Goal: Information Seeking & Learning: Find specific page/section

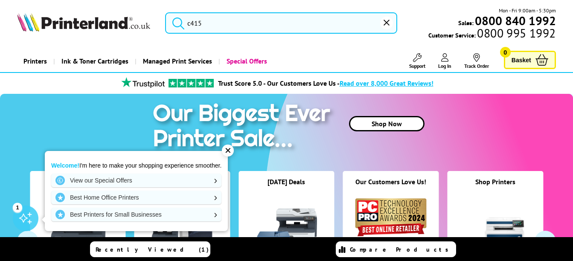
click at [225, 27] on input "c415" at bounding box center [281, 22] width 232 height 21
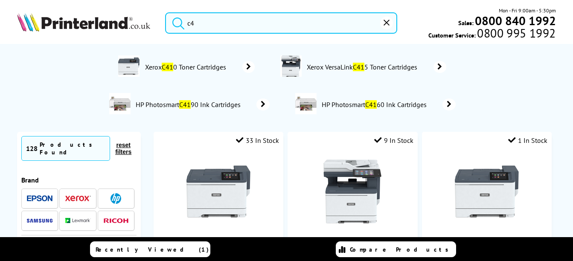
type input "c"
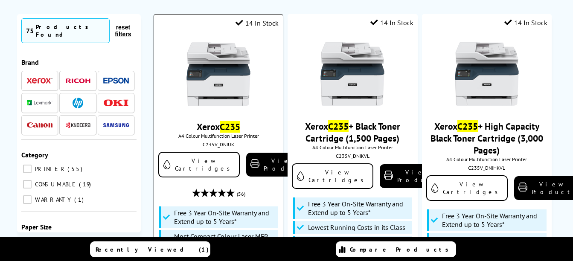
scroll to position [107, 0]
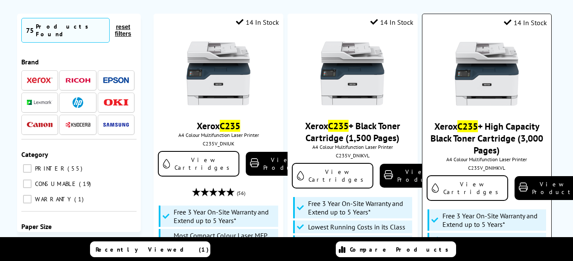
type input "c235"
click at [445, 131] on link "Xerox C235 + High Capacity Black Toner Cartridge (3,000 Pages)" at bounding box center [487, 138] width 113 height 36
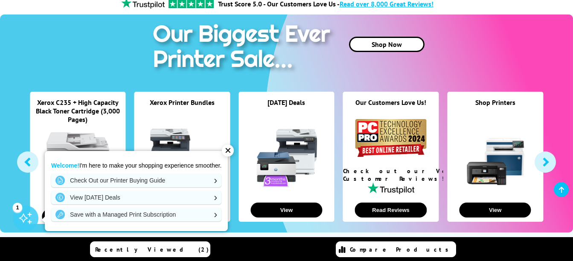
scroll to position [80, 0]
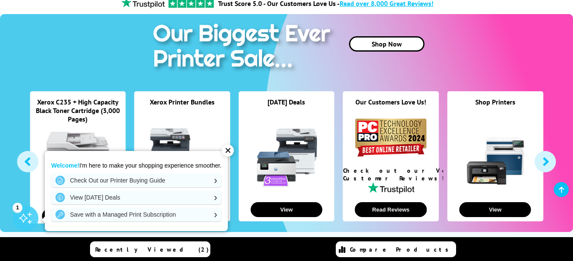
click at [232, 144] on div "Xerox Printer Bundles View" at bounding box center [182, 156] width 105 height 130
click at [231, 149] on div "✕" at bounding box center [228, 151] width 12 height 12
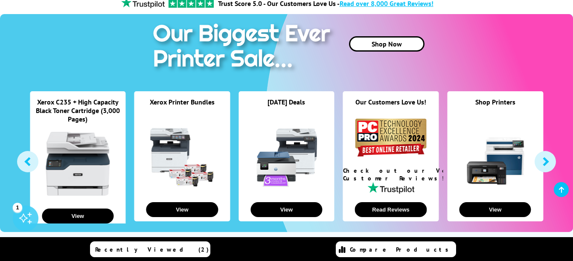
scroll to position [0, 0]
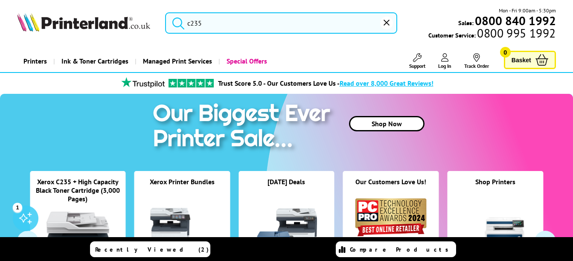
click at [212, 23] on input "c235" at bounding box center [281, 22] width 232 height 21
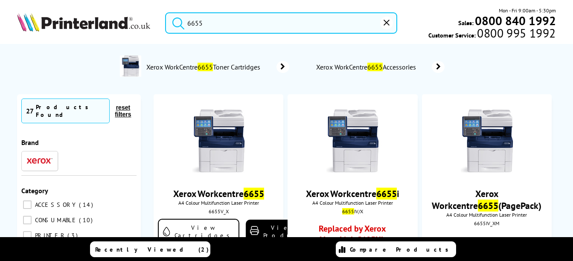
type input "6655"
click at [215, 70] on span "Xerox WorkCentre 6655 Toner Cartridges" at bounding box center [205, 67] width 118 height 9
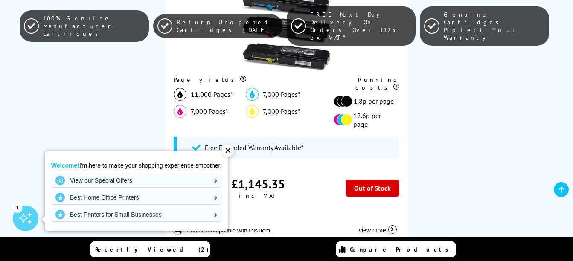
scroll to position [347, 0]
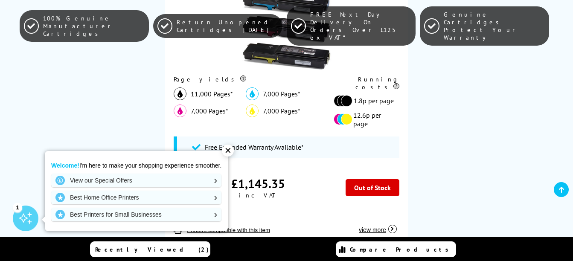
click at [227, 149] on div "✕" at bounding box center [228, 151] width 12 height 12
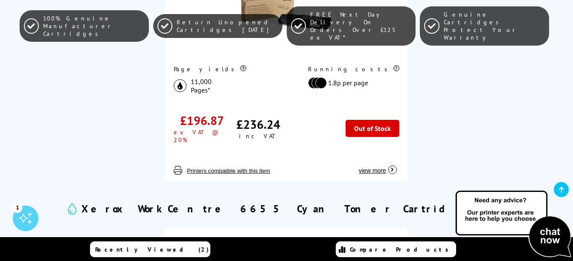
scroll to position [716, 0]
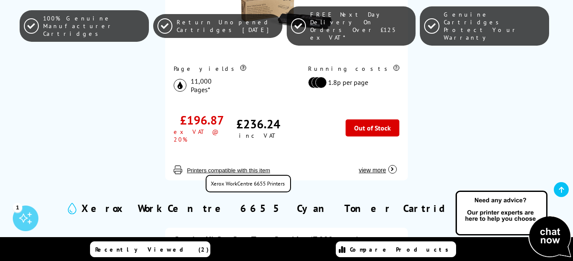
click at [235, 169] on button "Printers compatible with this item" at bounding box center [228, 170] width 88 height 7
click at [204, 169] on button "Printers compatible with this item" at bounding box center [228, 170] width 88 height 7
click at [223, 169] on button "Printers compatible with this item" at bounding box center [228, 170] width 88 height 7
click at [221, 172] on div "Genuine Hi-Cap Black Toner Cartridge (11,000 pages) 106R02747 Page yields 11,00…" at bounding box center [286, 49] width 243 height 262
click at [216, 167] on button "Printers compatible with this item" at bounding box center [228, 170] width 88 height 7
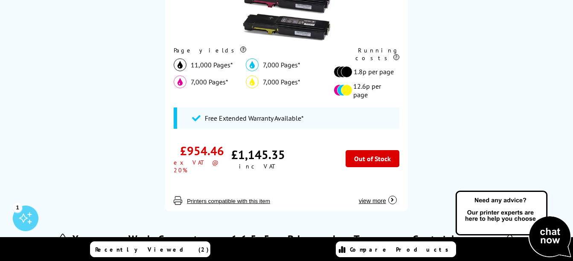
scroll to position [0, 0]
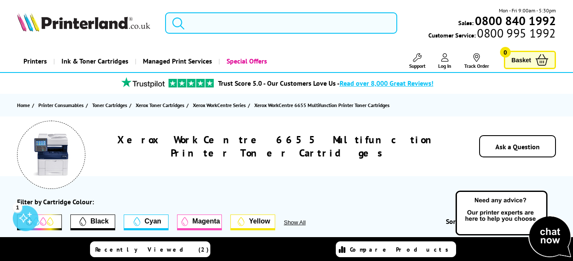
click at [218, 31] on input "search" at bounding box center [281, 22] width 232 height 21
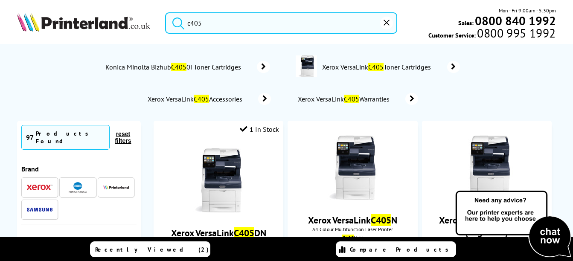
type input "c405"
click at [209, 71] on span "Konica Minolta Bizhub C405 0i Toner Cartridges" at bounding box center [175, 67] width 140 height 9
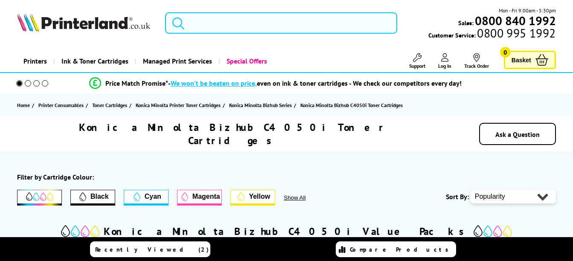
click at [210, 24] on input "search" at bounding box center [281, 22] width 232 height 21
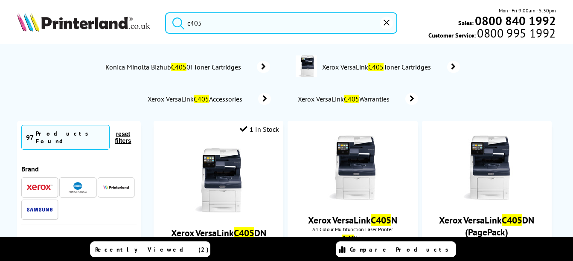
type input "c405"
click at [375, 65] on mark "C405" at bounding box center [375, 67] width 15 height 9
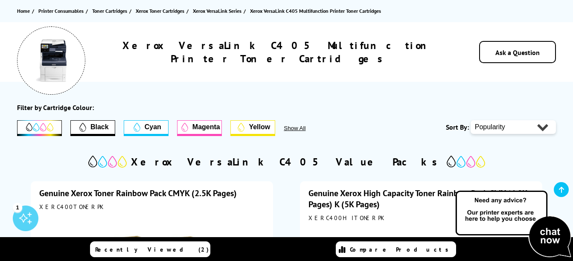
scroll to position [50, 0]
